Goal: Task Accomplishment & Management: Complete application form

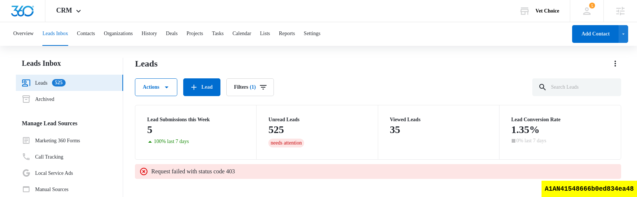
click at [391, 73] on div "Leads Actions Lead Filters (1)" at bounding box center [378, 77] width 486 height 38
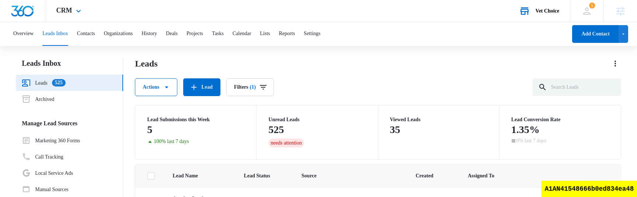
click at [556, 1] on div "Vet Choice Your Accounts View All" at bounding box center [539, 11] width 62 height 22
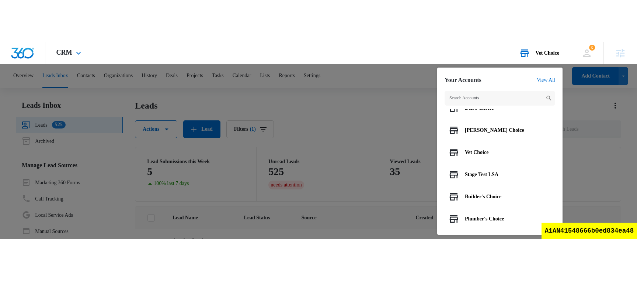
scroll to position [103, 0]
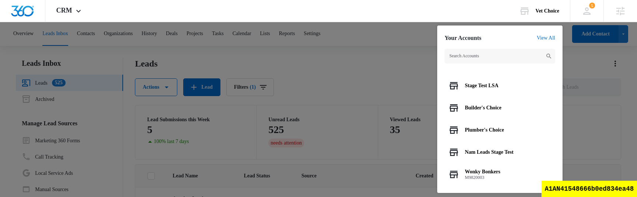
click at [367, 81] on div at bounding box center [318, 98] width 637 height 197
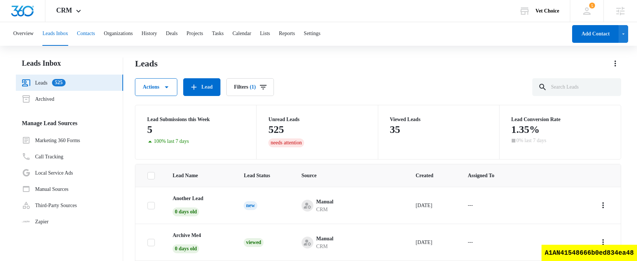
click at [95, 33] on button "Contacts" at bounding box center [86, 34] width 18 height 24
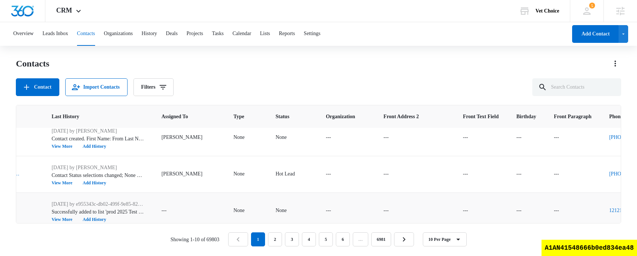
scroll to position [8, 403]
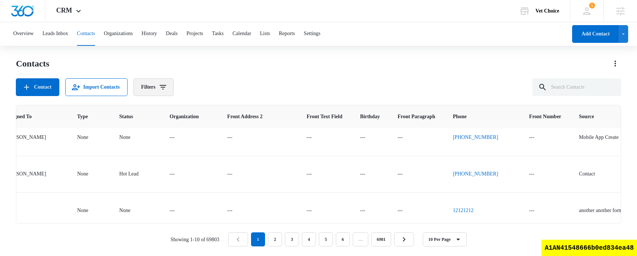
click at [167, 90] on icon "Filters" at bounding box center [163, 87] width 9 height 9
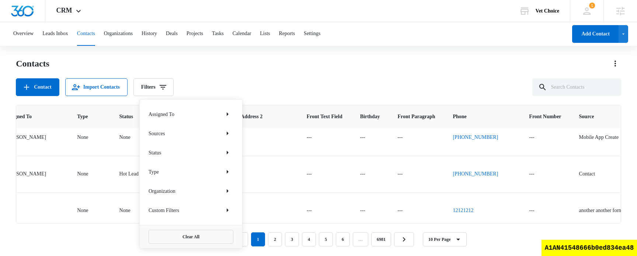
click at [294, 85] on div "Contact Import Contacts Filters Assigned To Sources Status Type Organization Cu…" at bounding box center [318, 87] width 605 height 18
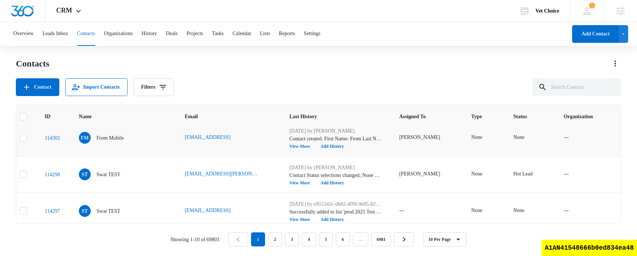
scroll to position [8, 0]
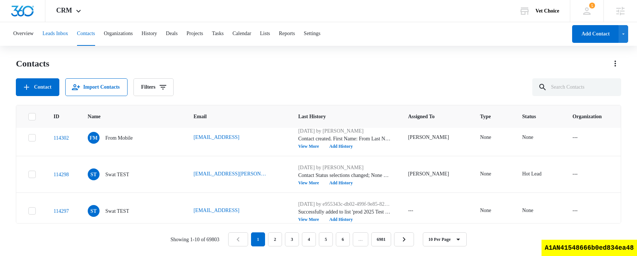
click at [68, 40] on button "Leads Inbox" at bounding box center [55, 34] width 26 height 24
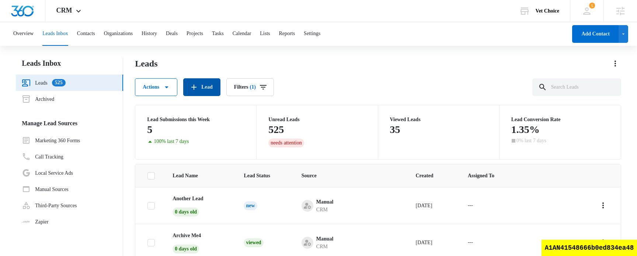
click at [195, 87] on icon "button" at bounding box center [193, 86] width 5 height 5
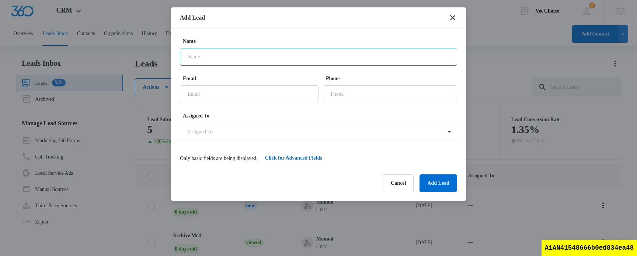
click at [267, 63] on input "Name" at bounding box center [318, 57] width 277 height 18
type input "not another archive me"
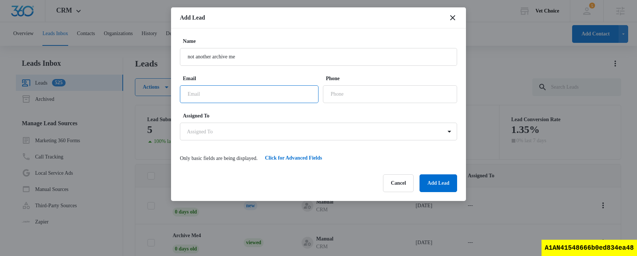
click at [246, 103] on input "Email" at bounding box center [249, 94] width 139 height 18
type input "[EMAIL_ADDRESS]"
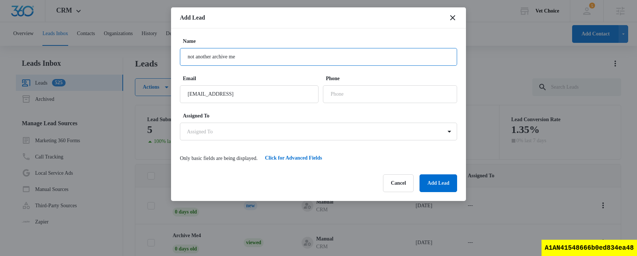
click at [265, 58] on input "not another archive me" at bounding box center [318, 57] width 277 height 18
type input "another archive5"
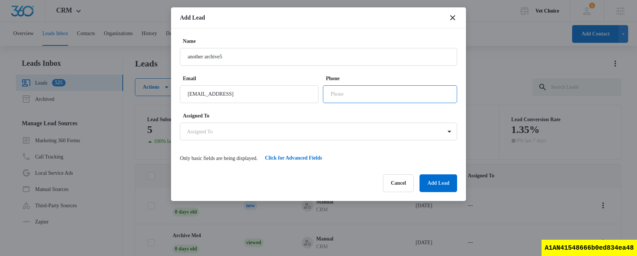
click at [360, 97] on input "Phone" at bounding box center [390, 94] width 134 height 18
type input "[PHONE_NUMBER]"
click at [428, 177] on button "Add Lead" at bounding box center [439, 183] width 38 height 18
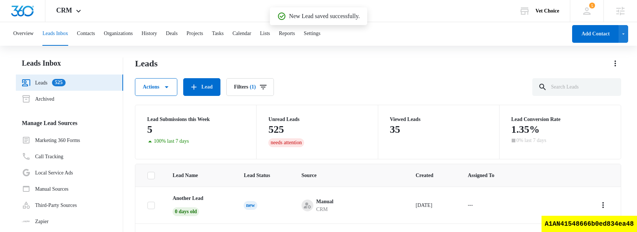
click at [383, 68] on div "Leads" at bounding box center [378, 64] width 486 height 12
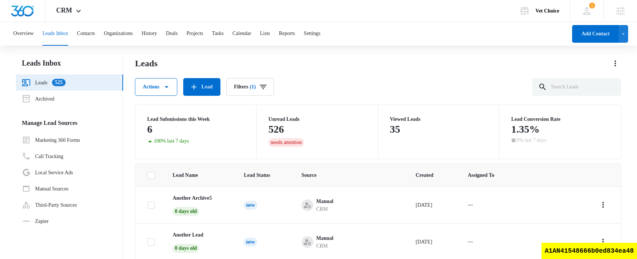
click at [332, 83] on div "Actions Lead Filters (1)" at bounding box center [378, 87] width 486 height 18
click at [54, 102] on link "Archived" at bounding box center [38, 98] width 32 height 9
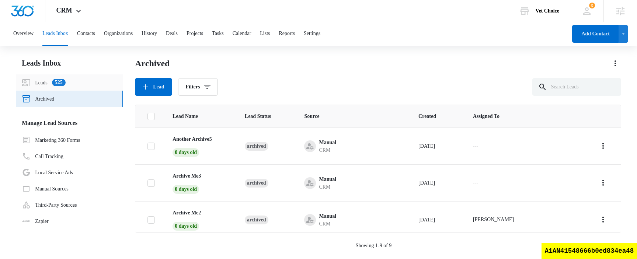
click at [63, 83] on link "Leads 525" at bounding box center [44, 82] width 44 height 9
